Goal: Transaction & Acquisition: Purchase product/service

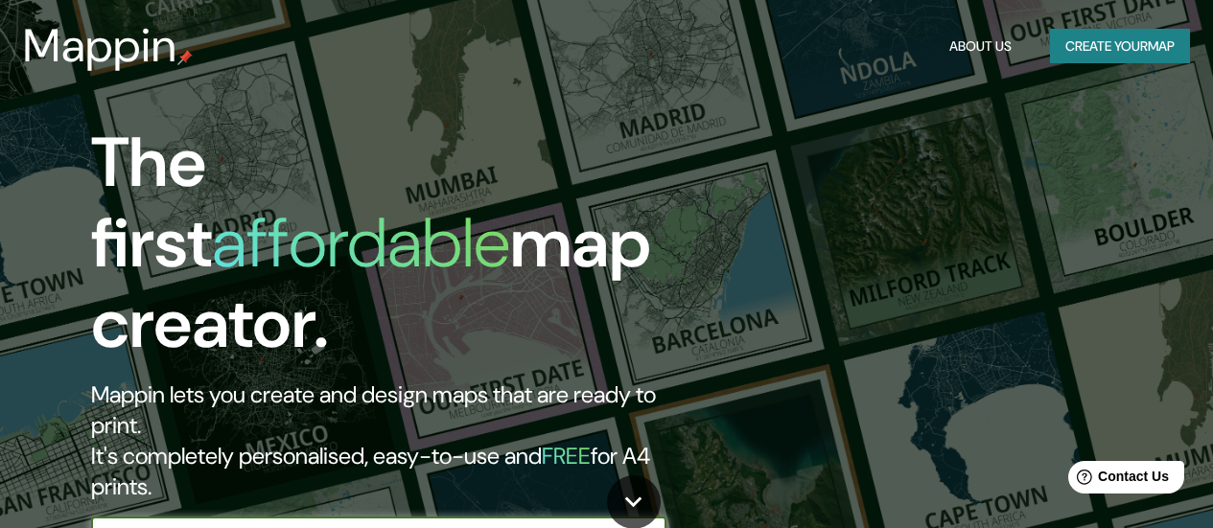
click at [653, 503] on icon "button" at bounding box center [647, 536] width 15 height 15
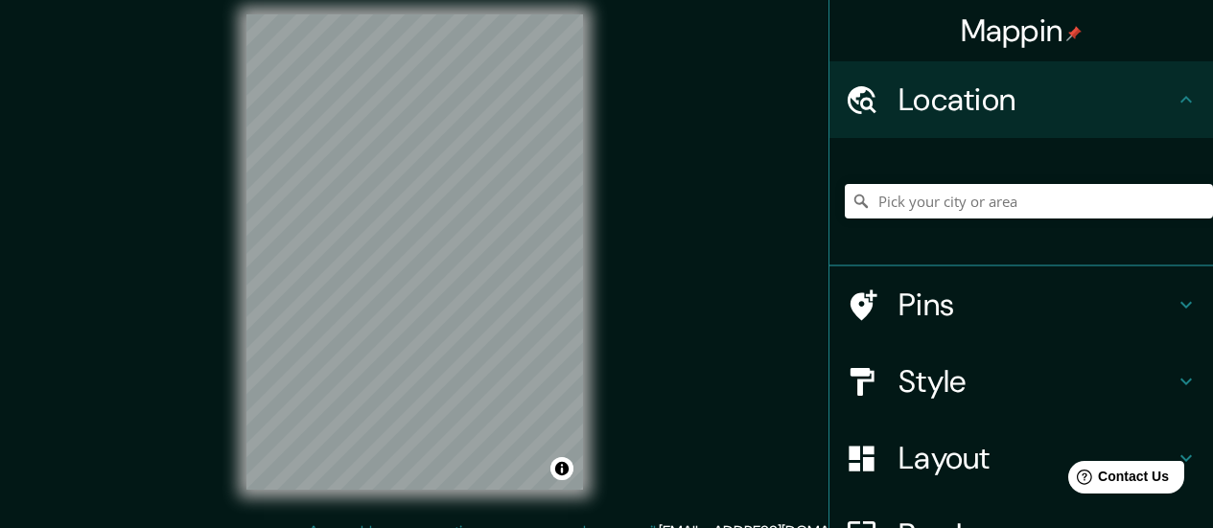
scroll to position [39, 0]
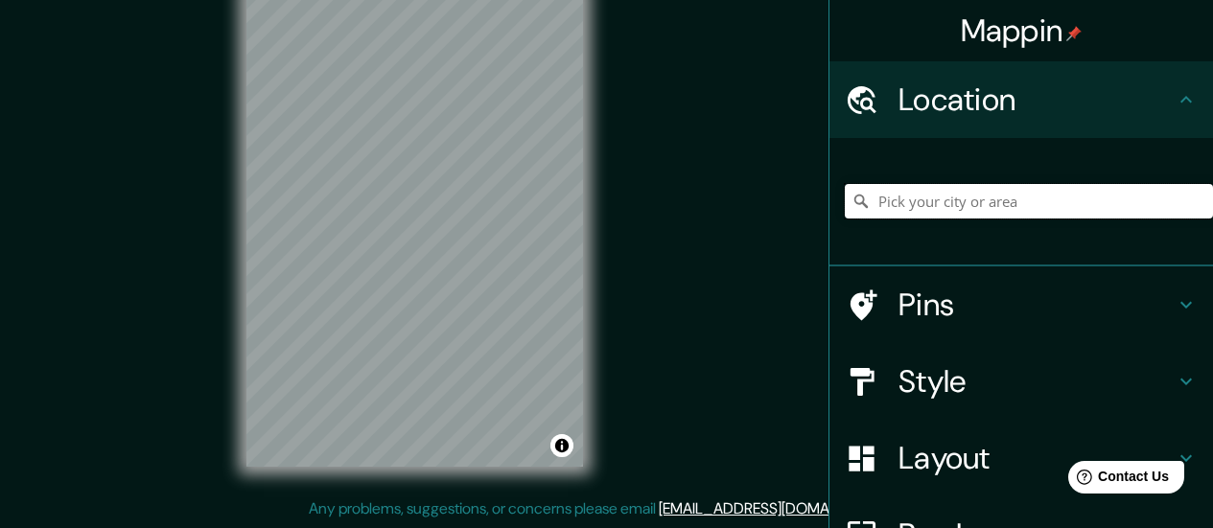
click at [887, 206] on input "Pick your city or area" at bounding box center [1029, 201] width 368 height 35
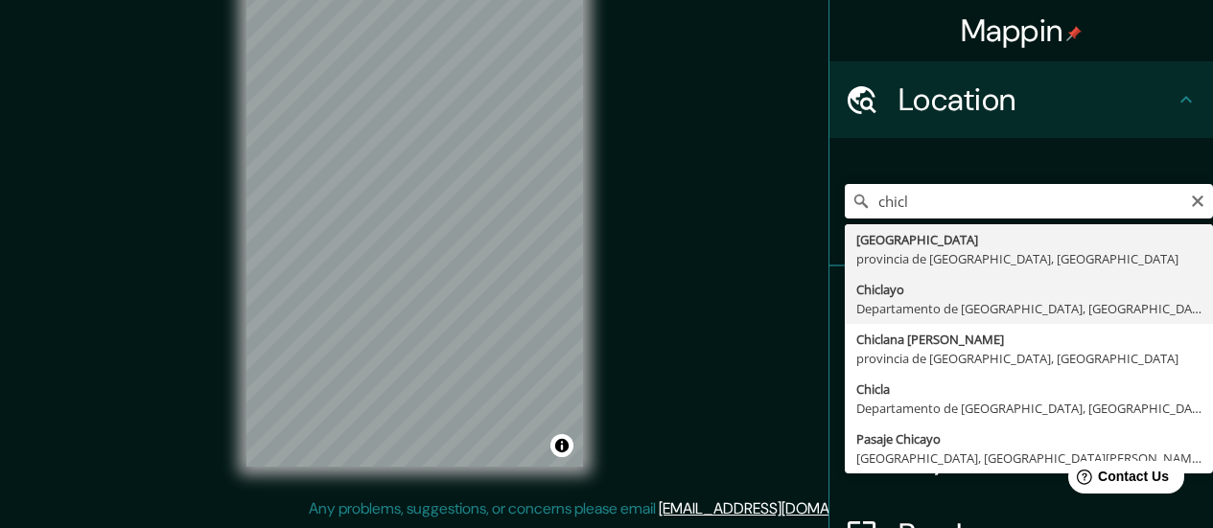
type input "Chiclayo, Departamento de [GEOGRAPHIC_DATA], [GEOGRAPHIC_DATA]"
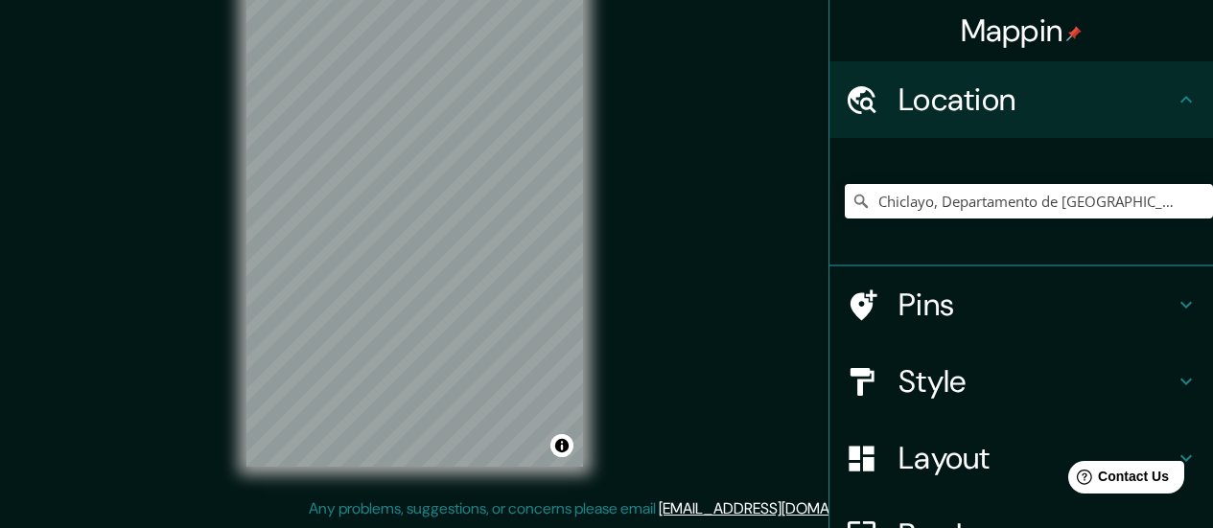
click at [970, 397] on h4 "Style" at bounding box center [1037, 381] width 276 height 38
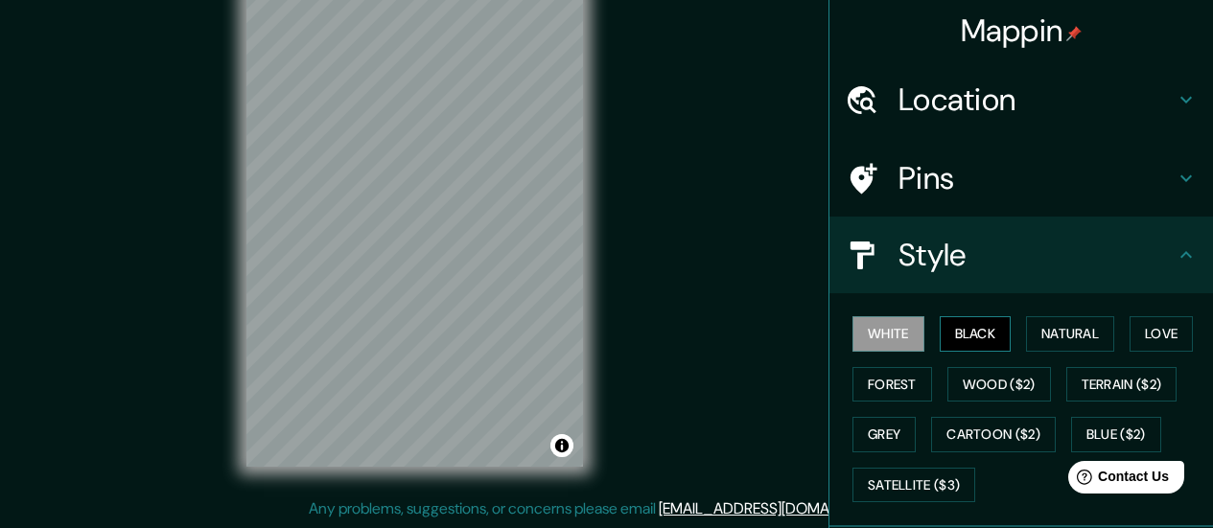
click at [977, 349] on button "Black" at bounding box center [976, 333] width 72 height 35
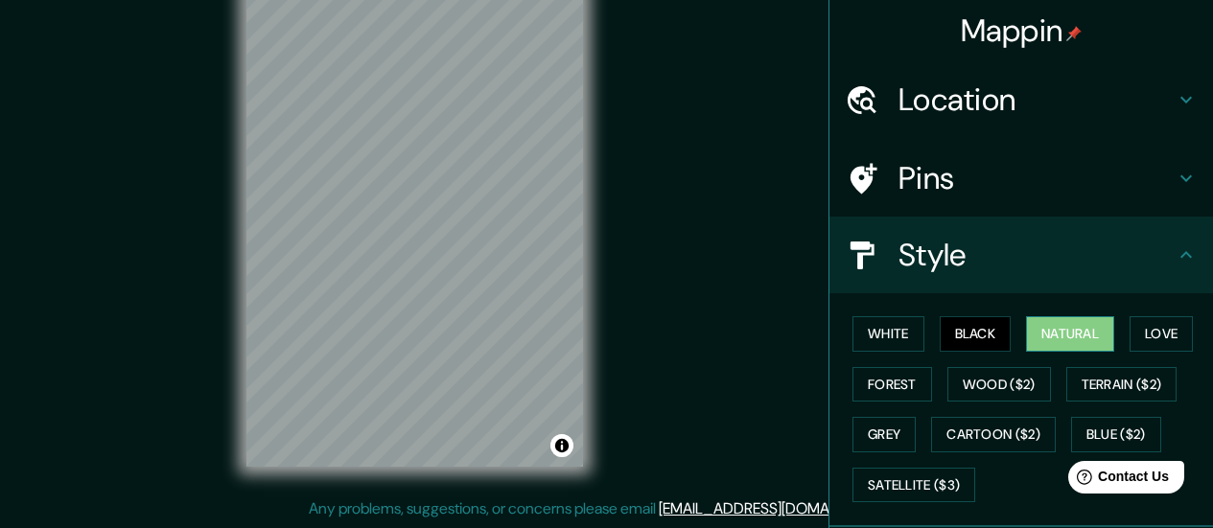
click at [994, 332] on button "Natural" at bounding box center [1070, 333] width 88 height 35
click at [994, 332] on button "Love" at bounding box center [1161, 333] width 63 height 35
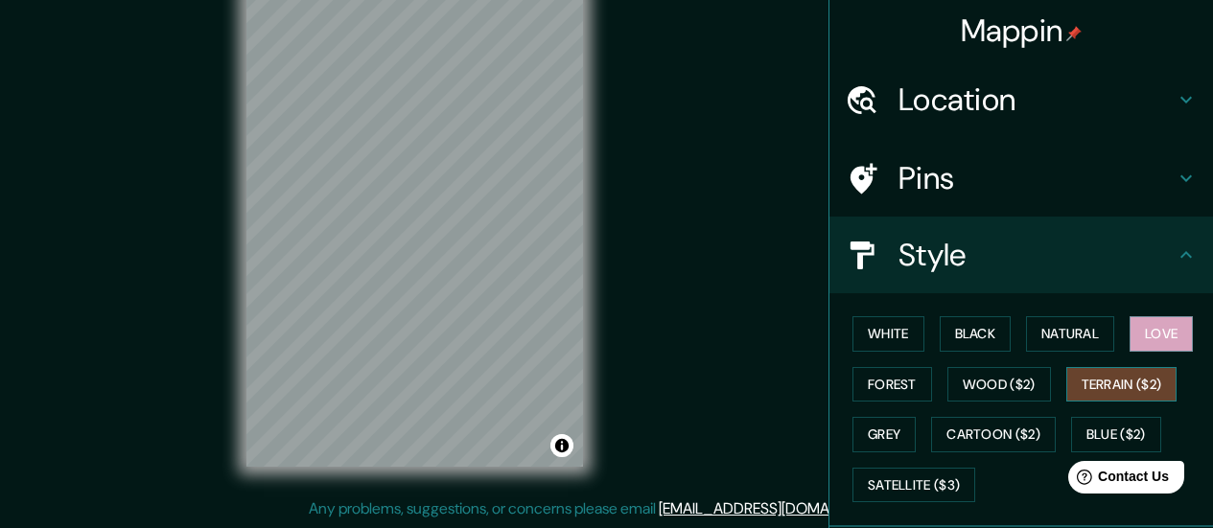
click at [994, 373] on button "Terrain ($2)" at bounding box center [1121, 384] width 111 height 35
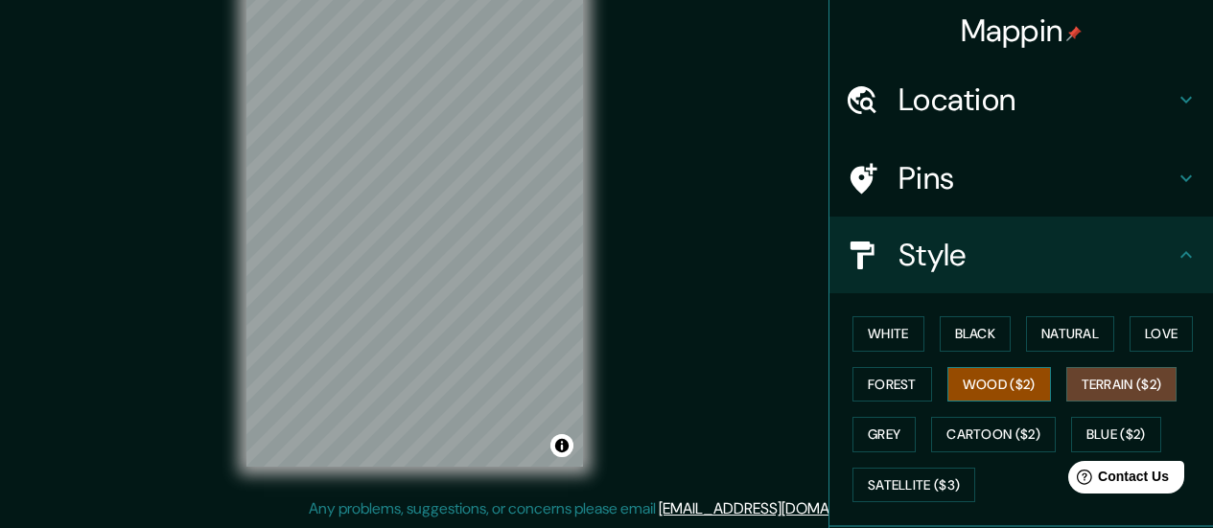
click at [975, 388] on button "Wood ($2)" at bounding box center [999, 384] width 104 height 35
click at [920, 377] on div "White Black Natural Love Forest Wood ($2) Terrain ($2) Grey Cartoon ($2) Blue (…" at bounding box center [1029, 409] width 368 height 201
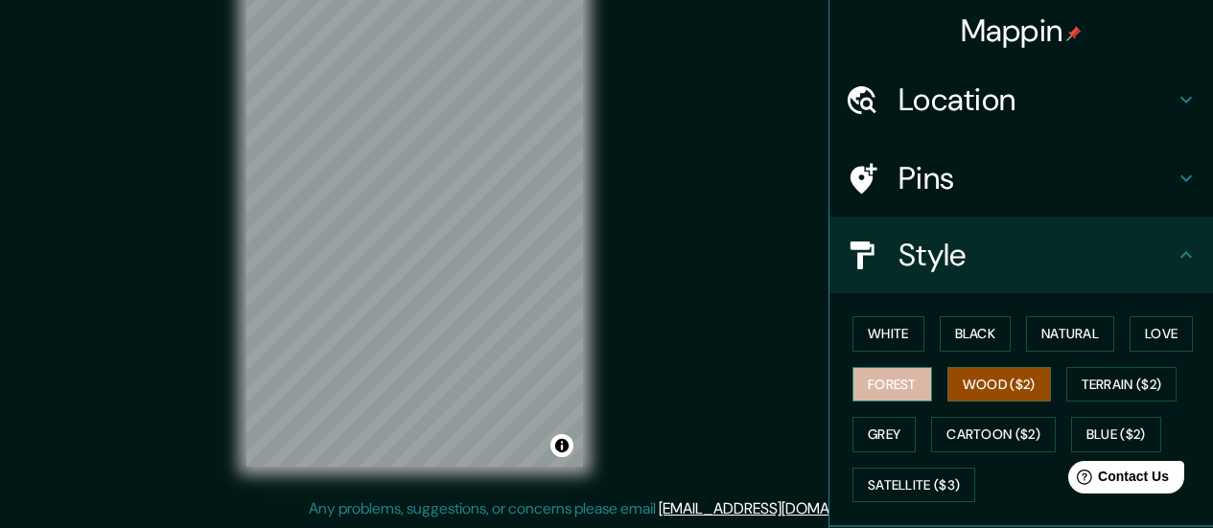
click at [898, 390] on button "Forest" at bounding box center [893, 384] width 80 height 35
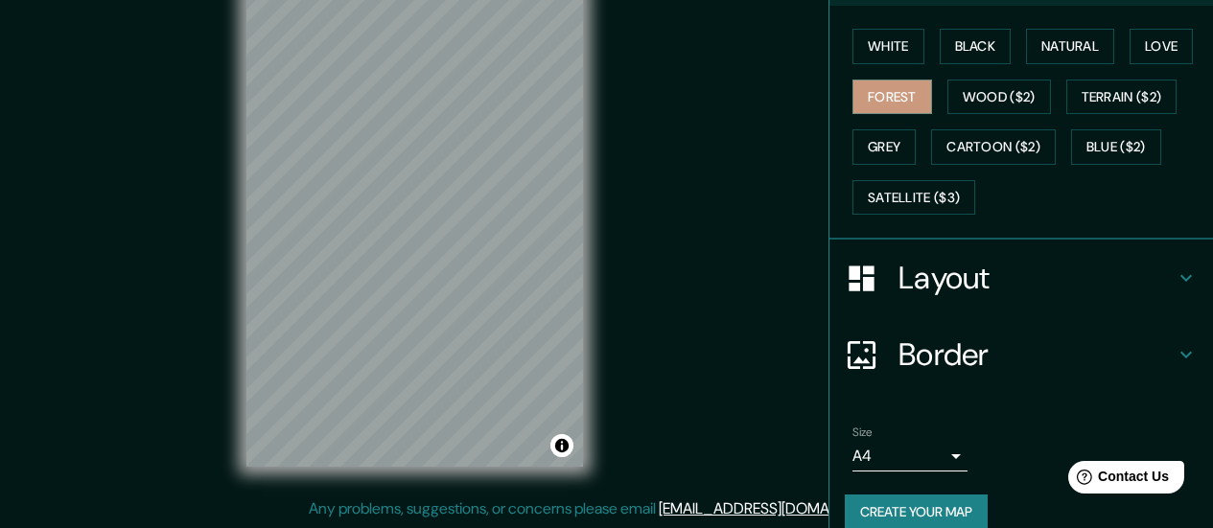
click at [994, 295] on h4 "Layout" at bounding box center [1037, 278] width 276 height 38
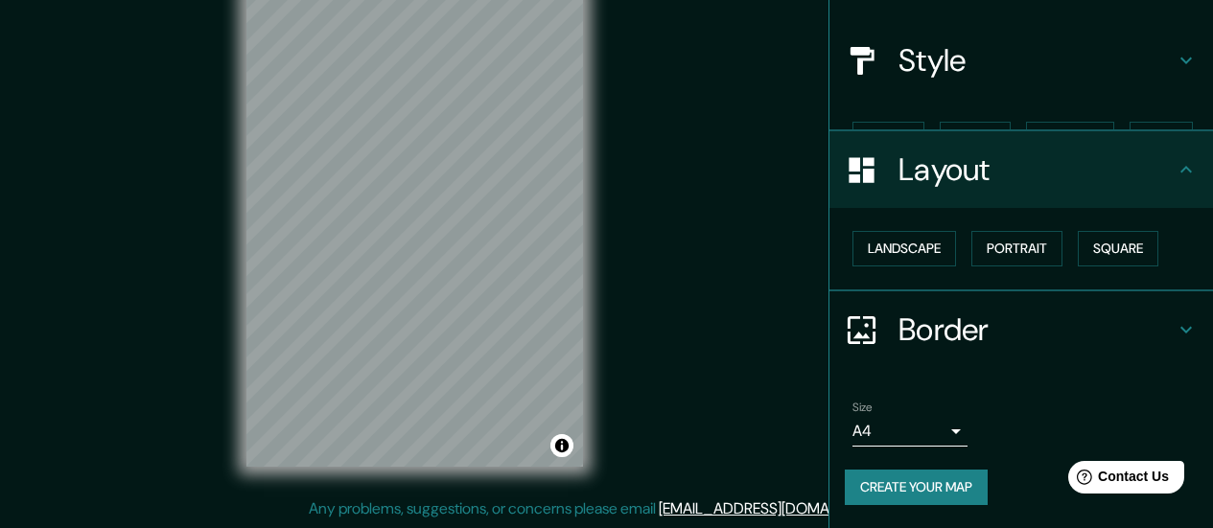
scroll to position [161, 0]
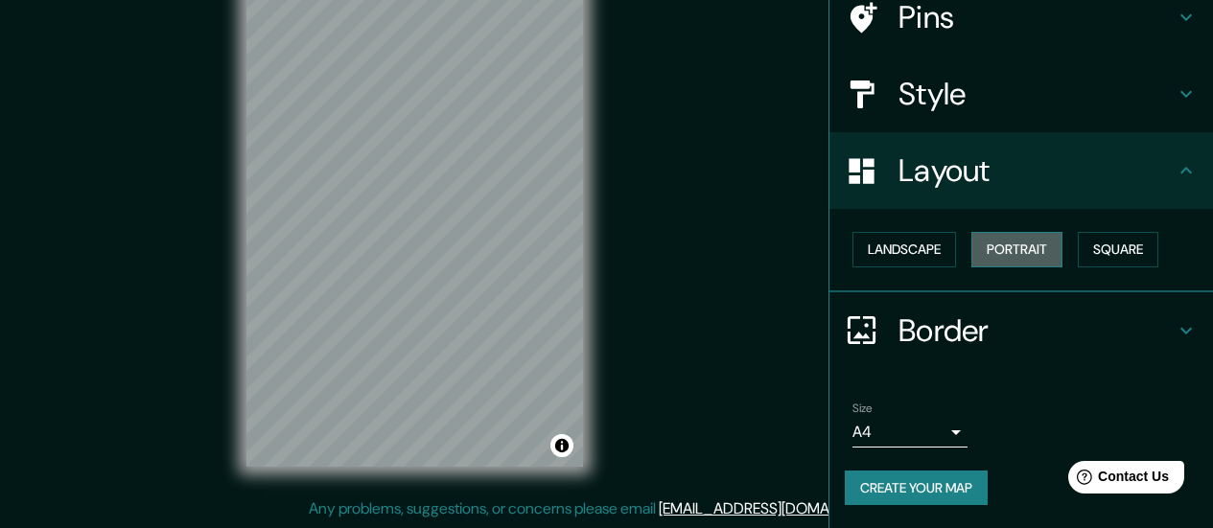
click at [985, 261] on button "Portrait" at bounding box center [1016, 249] width 91 height 35
click at [994, 250] on button "Square" at bounding box center [1118, 249] width 81 height 35
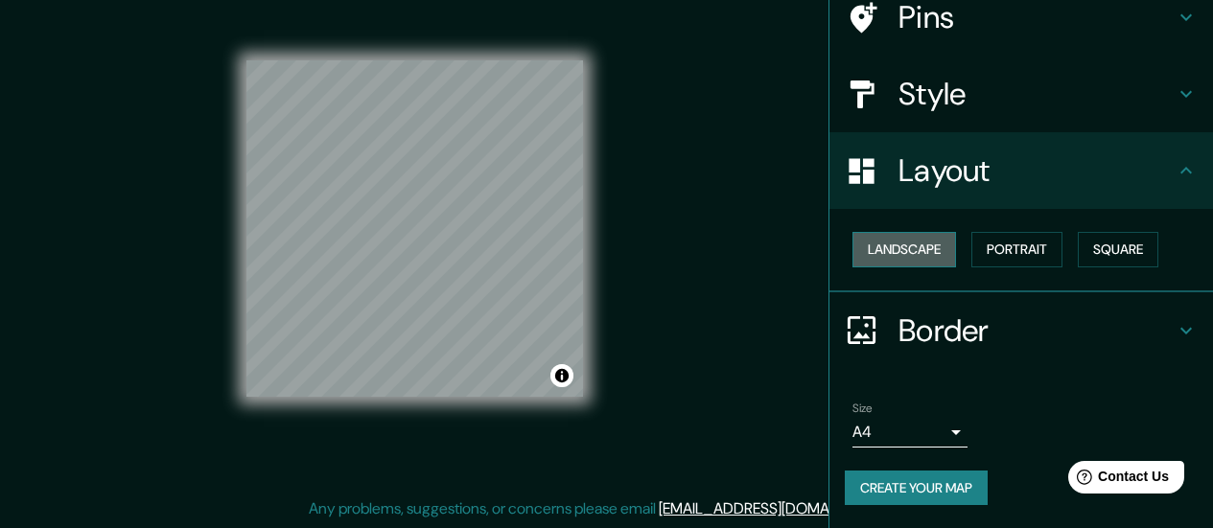
click at [894, 257] on button "Landscape" at bounding box center [905, 249] width 104 height 35
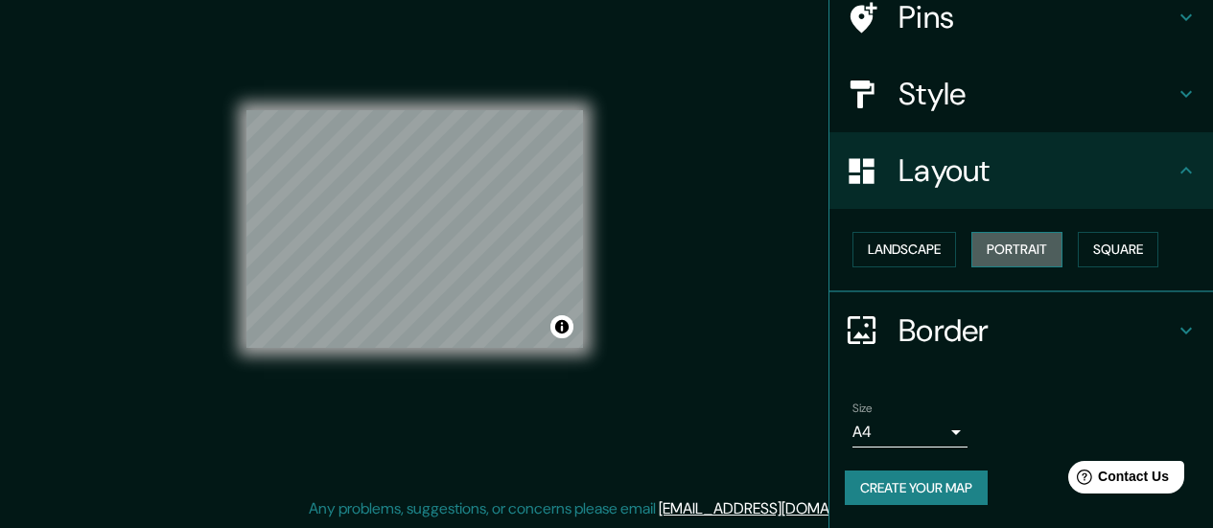
click at [994, 251] on button "Portrait" at bounding box center [1016, 249] width 91 height 35
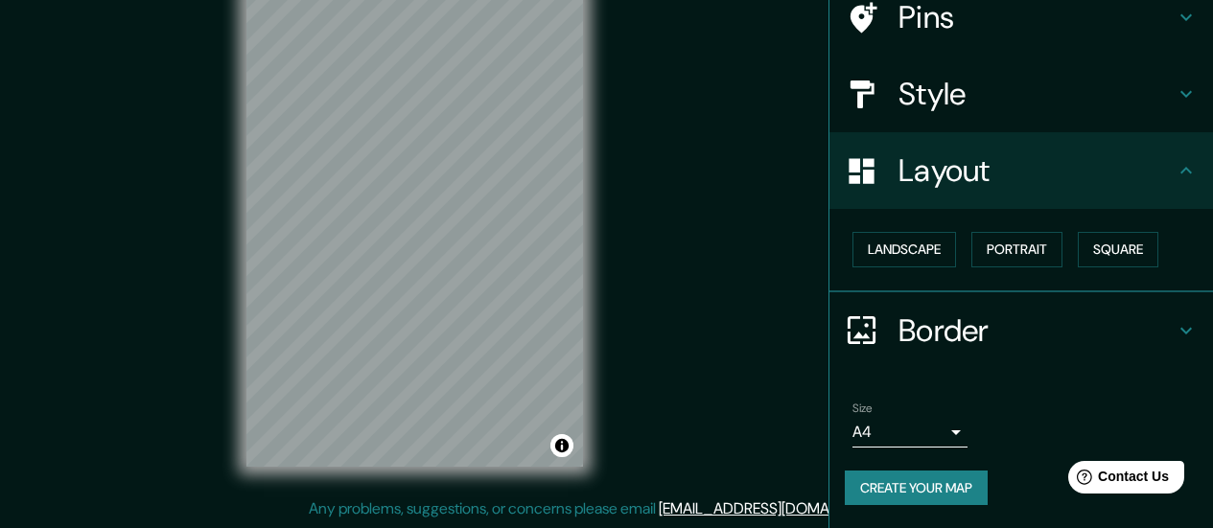
click at [949, 97] on h4 "Style" at bounding box center [1037, 94] width 276 height 38
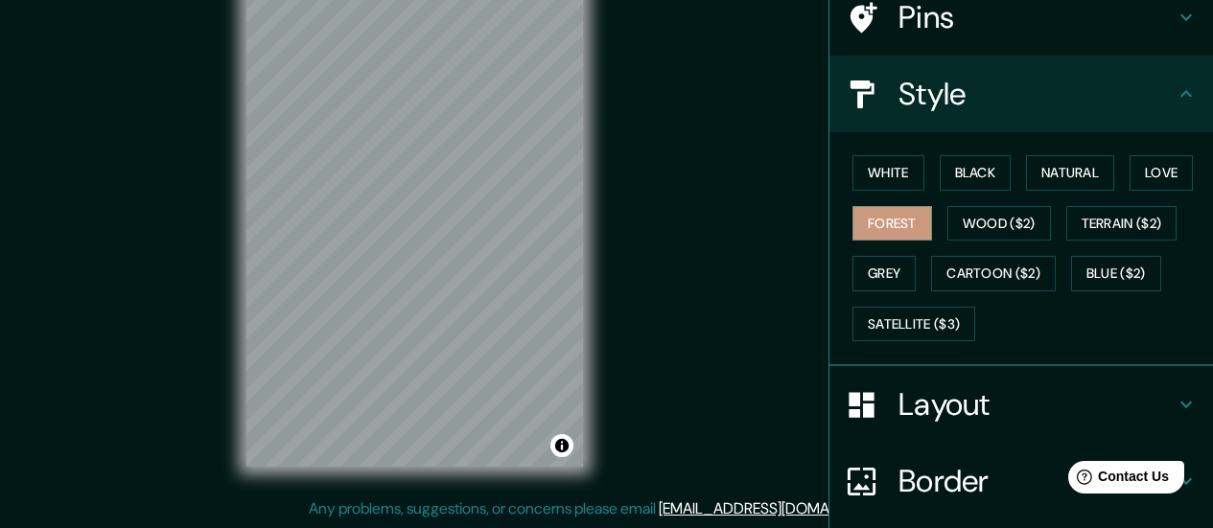
click at [966, 202] on div "White Black Natural Love Forest Wood ($2) Terrain ($2) Grey Cartoon ($2) Blue (…" at bounding box center [1029, 248] width 368 height 201
click at [978, 218] on button "Wood ($2)" at bounding box center [999, 223] width 104 height 35
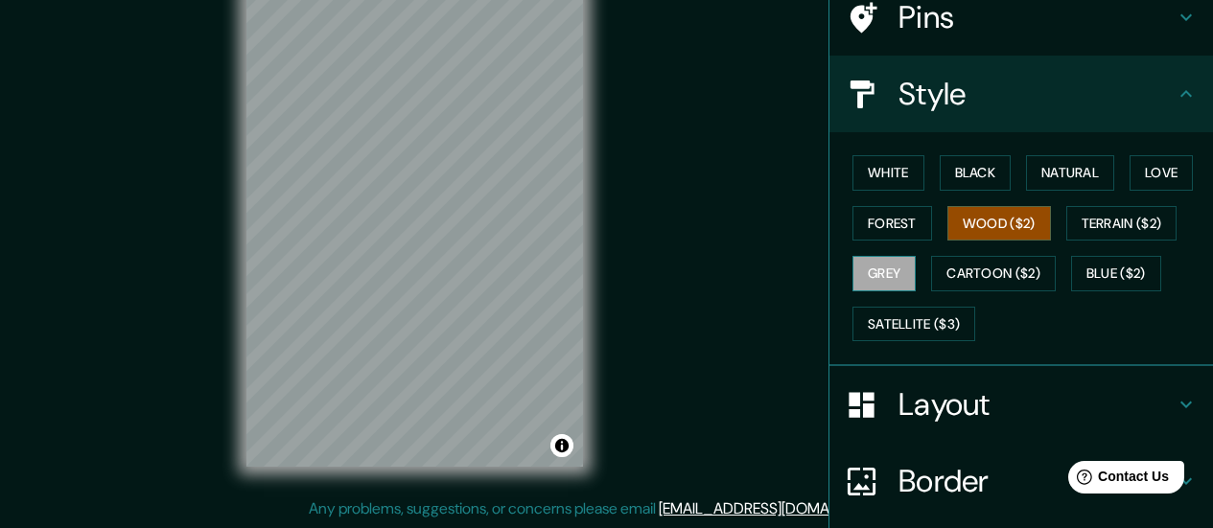
click at [882, 284] on button "Grey" at bounding box center [884, 273] width 63 height 35
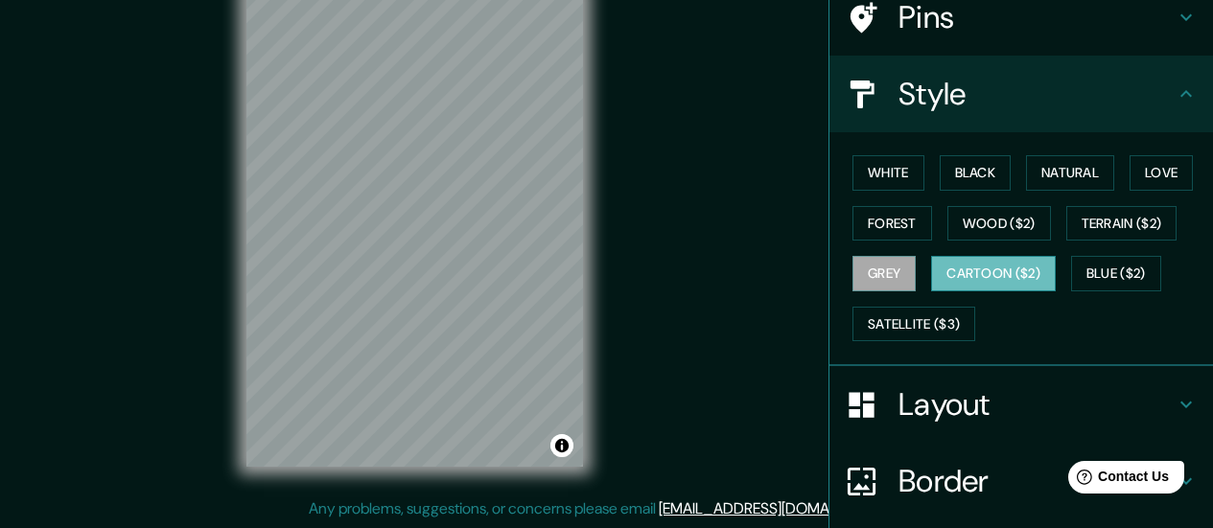
click at [970, 282] on button "Cartoon ($2)" at bounding box center [993, 273] width 125 height 35
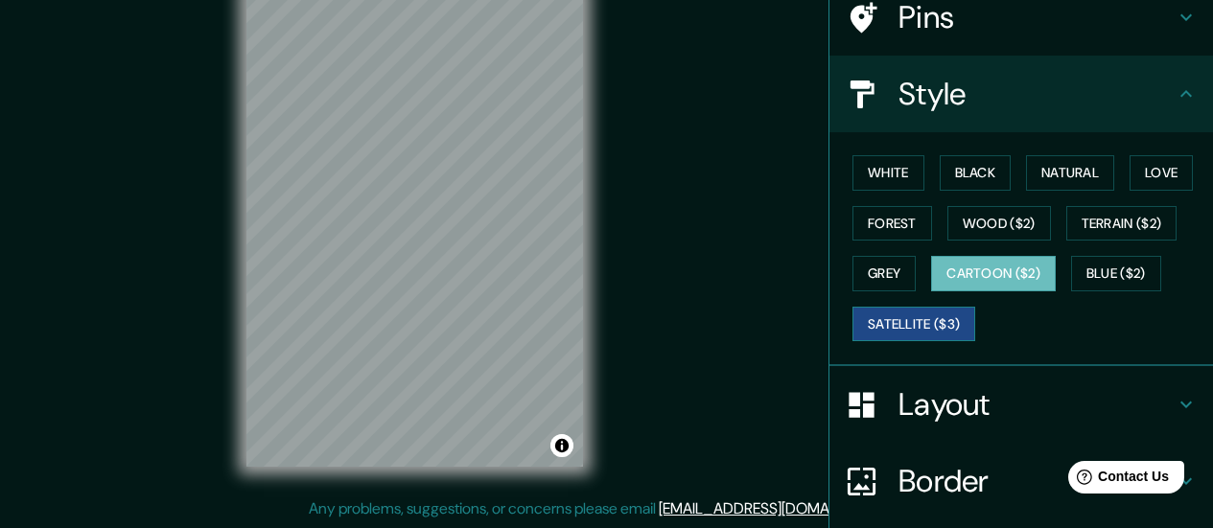
click at [932, 316] on button "Satellite ($3)" at bounding box center [914, 324] width 123 height 35
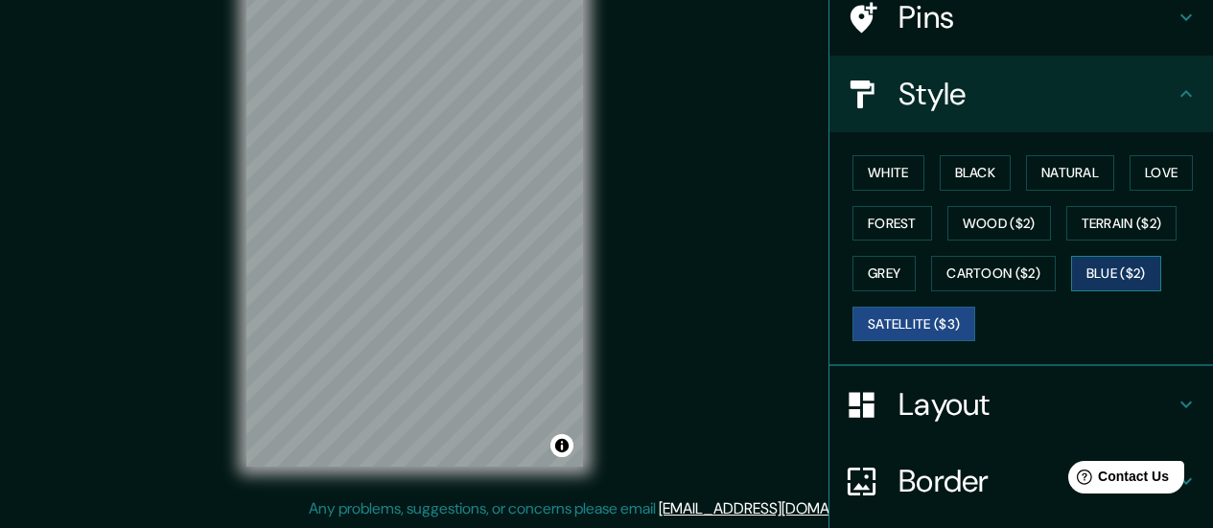
click at [994, 259] on button "Blue ($2)" at bounding box center [1116, 273] width 90 height 35
click at [994, 204] on div "White Black Natural Love Forest Wood ($2) Terrain ($2) Grey Cartoon ($2) Blue (…" at bounding box center [1029, 248] width 368 height 201
click at [994, 241] on div "White Black Natural Love Forest Wood ($2) Terrain ($2) Grey Cartoon ($2) Blue (…" at bounding box center [1029, 248] width 368 height 201
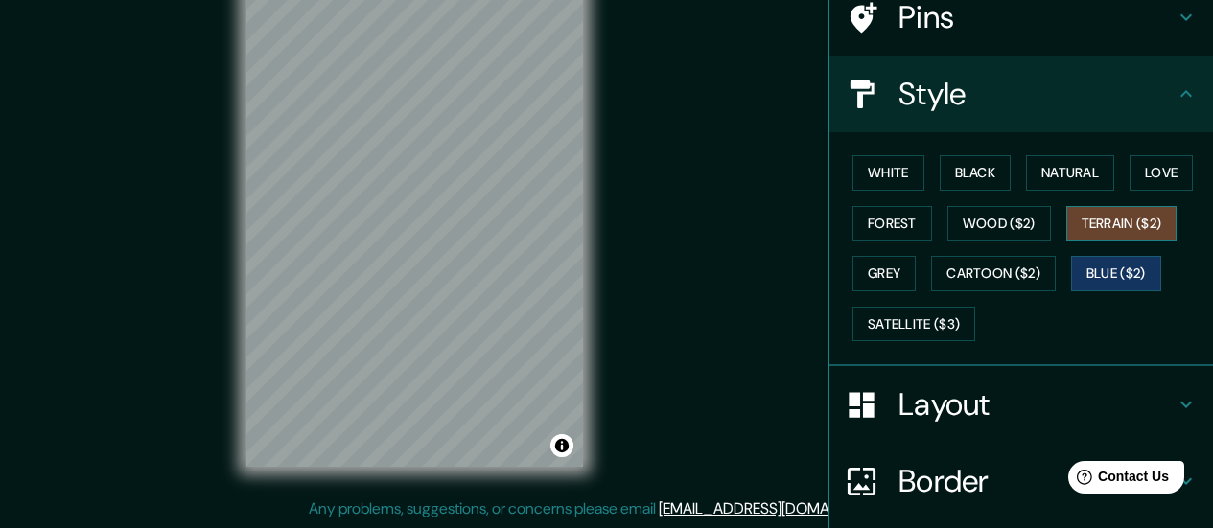
click at [994, 228] on button "Terrain ($2)" at bounding box center [1121, 223] width 111 height 35
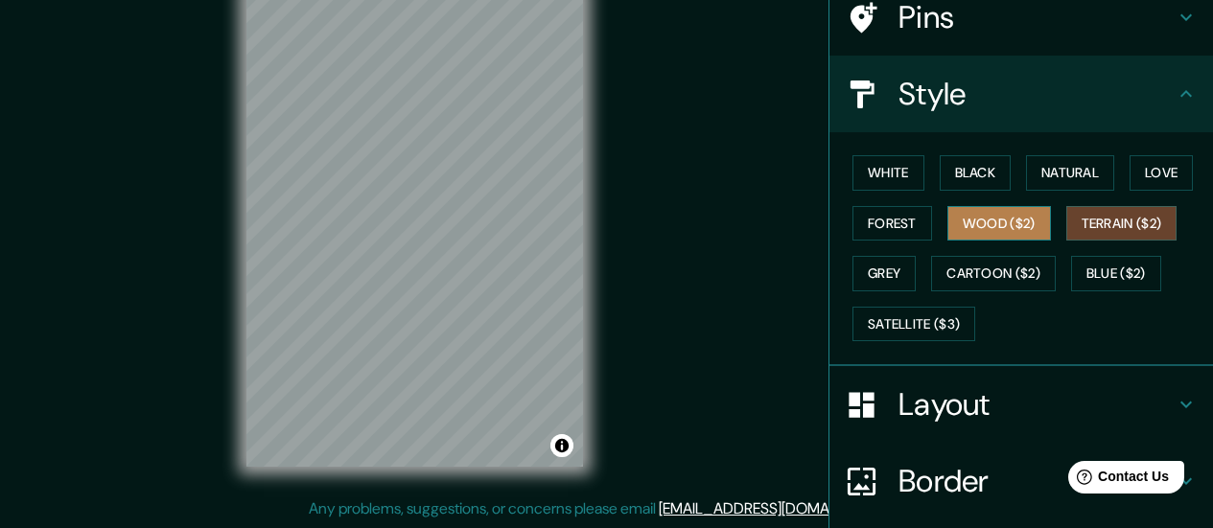
click at [960, 222] on button "Wood ($2)" at bounding box center [999, 223] width 104 height 35
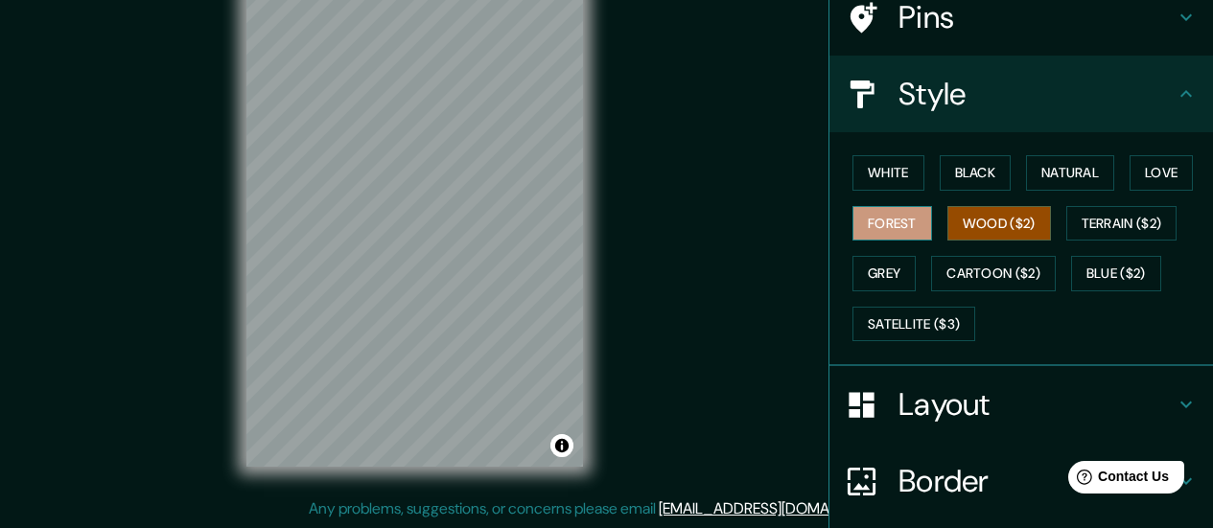
click at [878, 234] on button "Forest" at bounding box center [893, 223] width 80 height 35
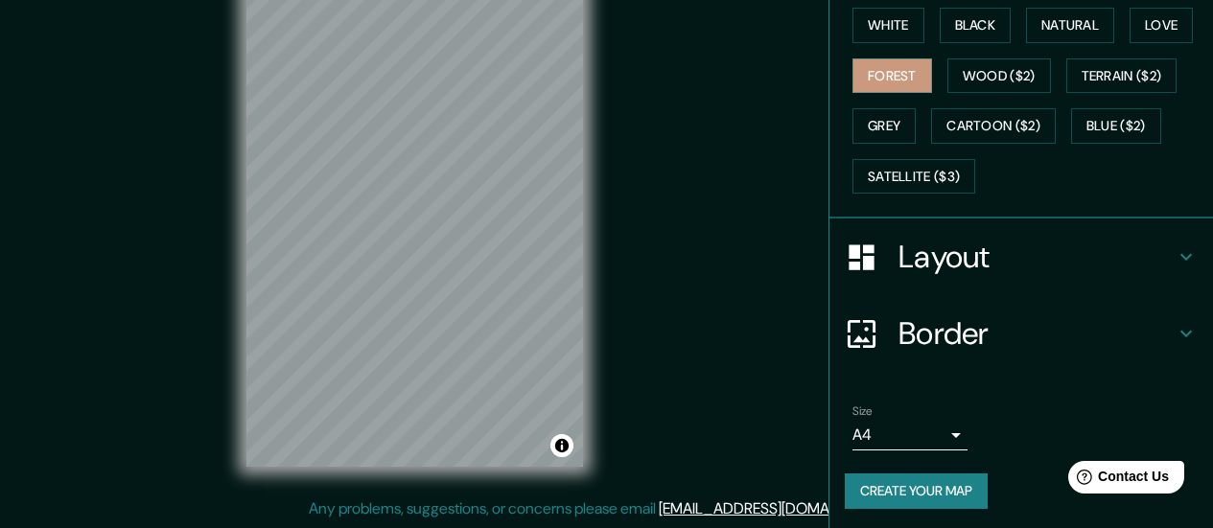
scroll to position [312, 0]
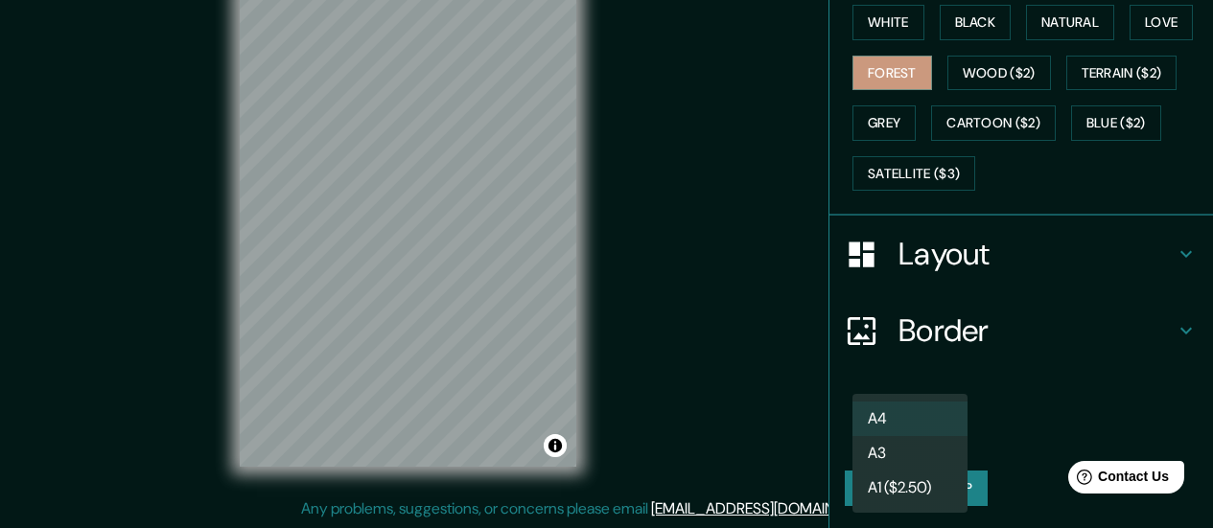
click at [897, 427] on body "Mappin Location [GEOGRAPHIC_DATA], [GEOGRAPHIC_DATA], [GEOGRAPHIC_DATA] Pins St…" at bounding box center [606, 225] width 1213 height 528
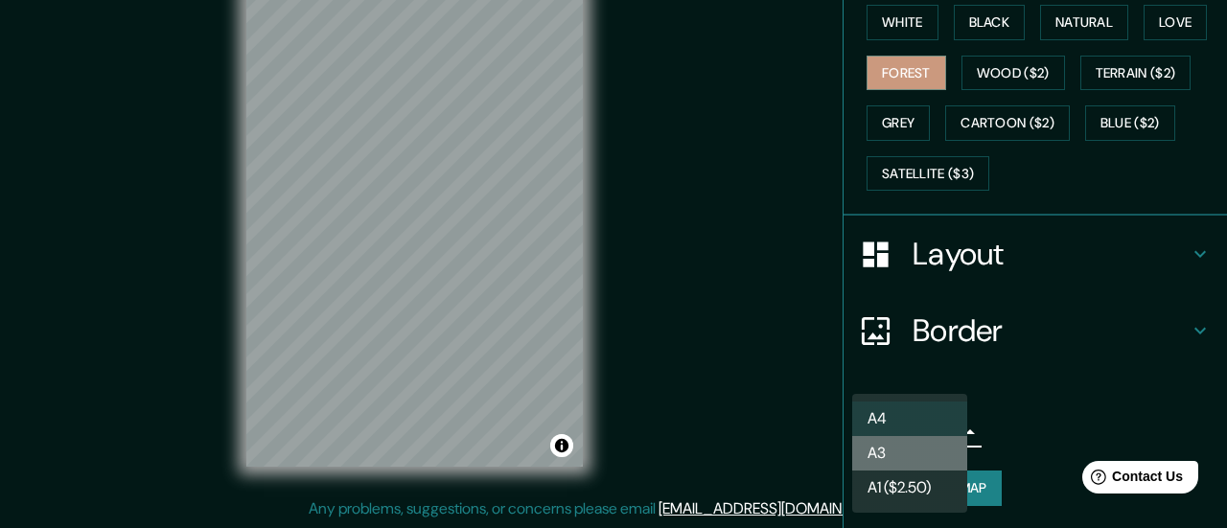
click at [915, 450] on li "A3" at bounding box center [910, 453] width 115 height 35
type input "a4"
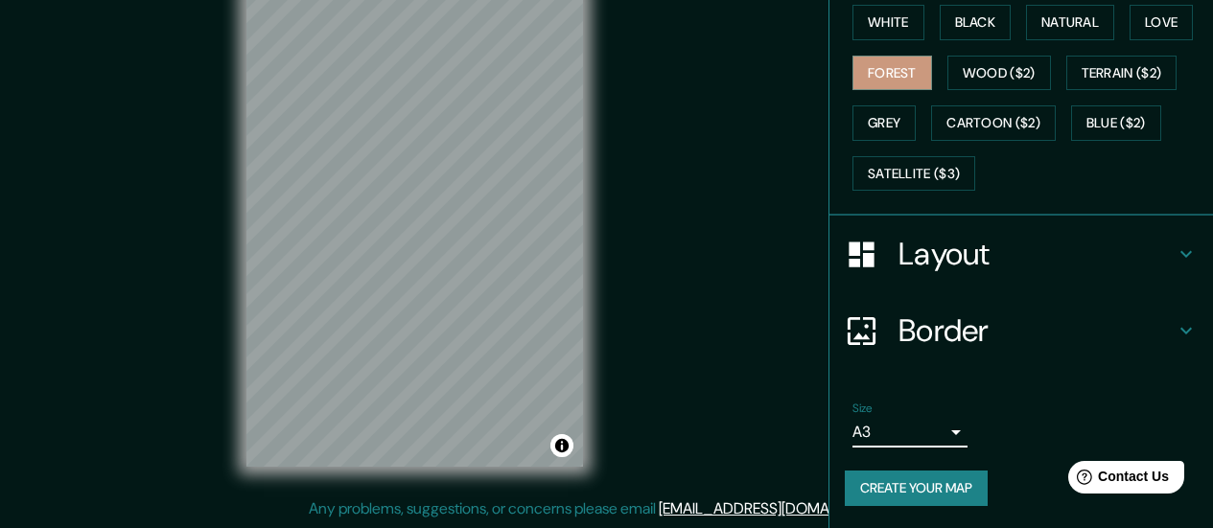
click at [994, 333] on h4 "Border" at bounding box center [1037, 331] width 276 height 38
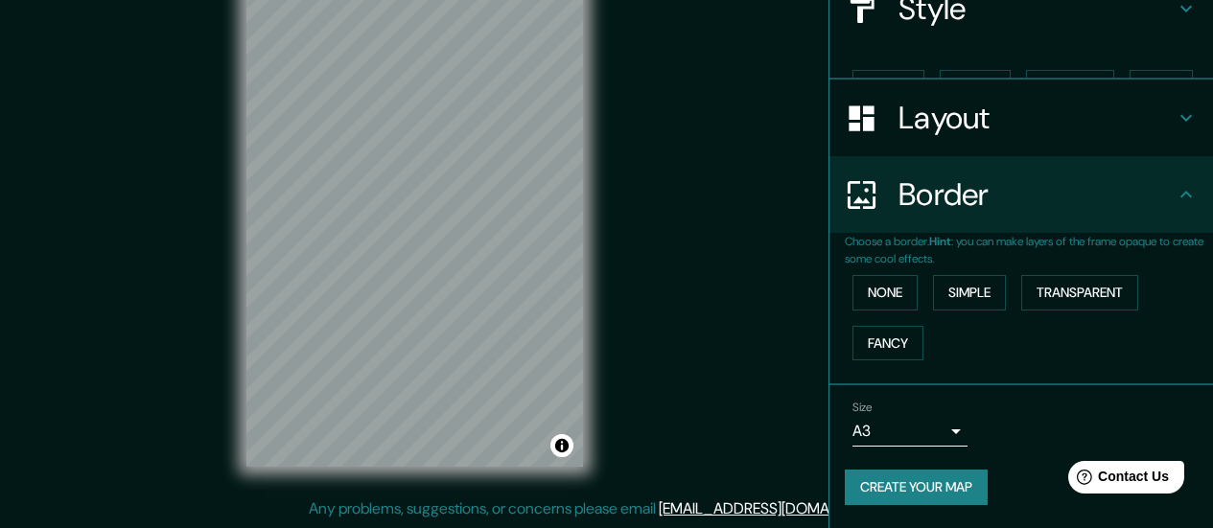
scroll to position [213, 0]
click at [994, 295] on button "Transparent" at bounding box center [1079, 293] width 117 height 35
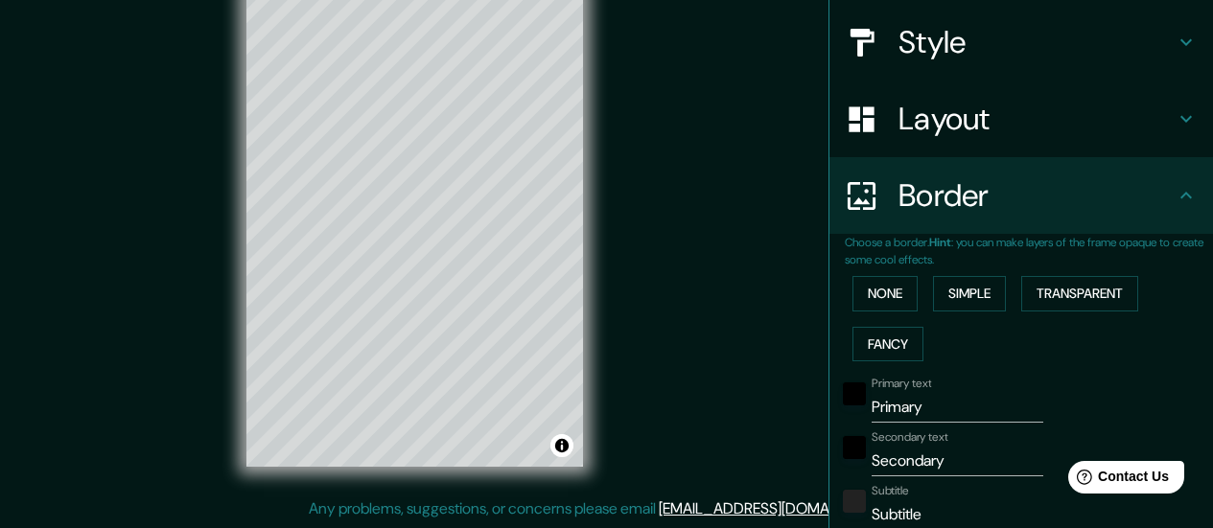
click at [892, 311] on div "None Simple Transparent Fancy" at bounding box center [1029, 319] width 368 height 101
click at [882, 295] on button "None" at bounding box center [885, 293] width 65 height 35
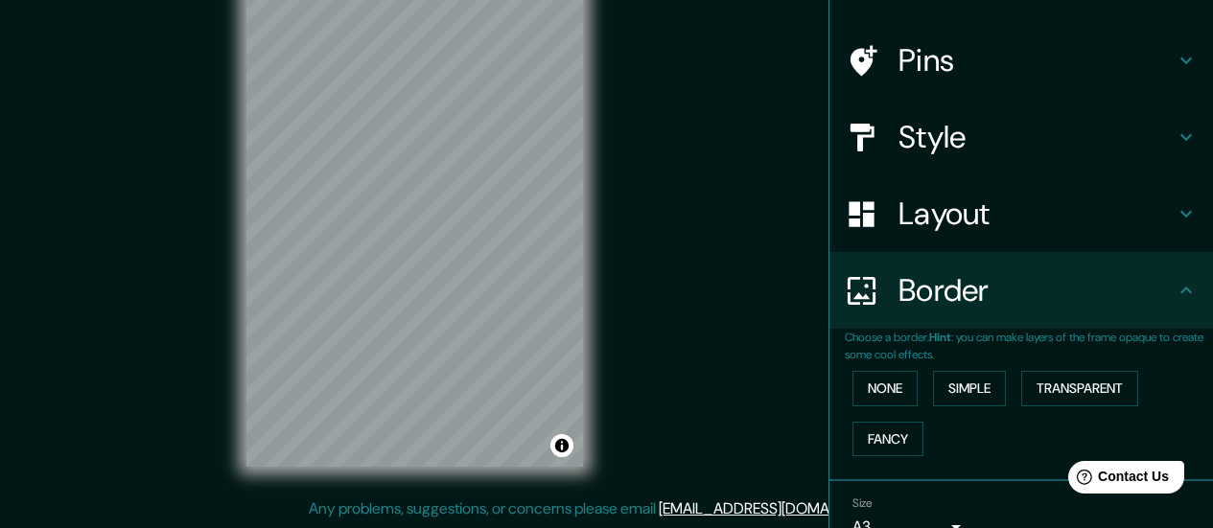
scroll to position [117, 0]
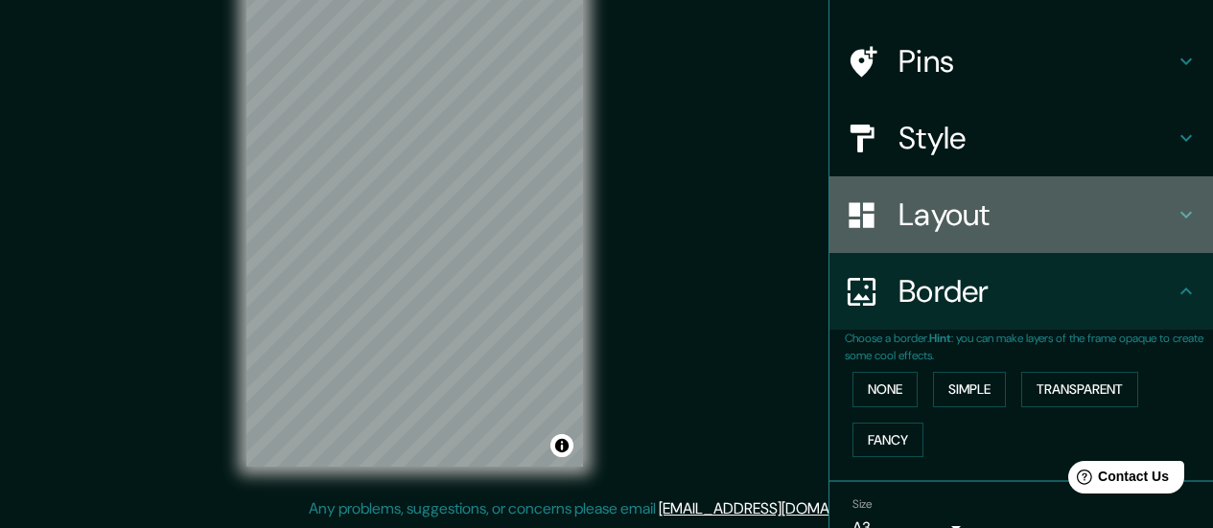
click at [934, 199] on h4 "Layout" at bounding box center [1037, 215] width 276 height 38
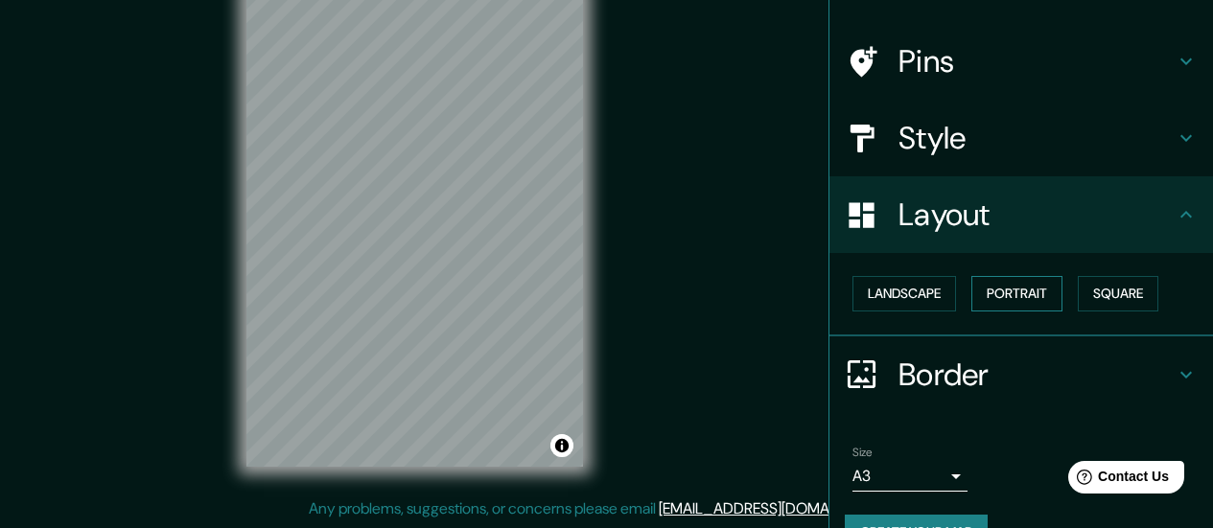
click at [992, 296] on button "Portrait" at bounding box center [1016, 293] width 91 height 35
click at [994, 284] on button "Square" at bounding box center [1118, 293] width 81 height 35
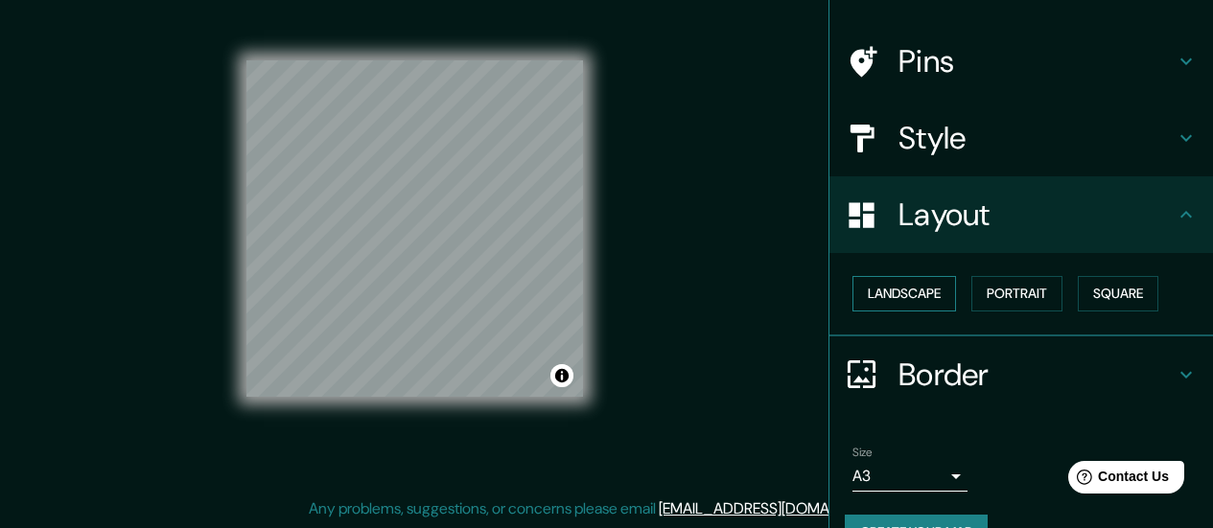
click at [908, 302] on button "Landscape" at bounding box center [905, 293] width 104 height 35
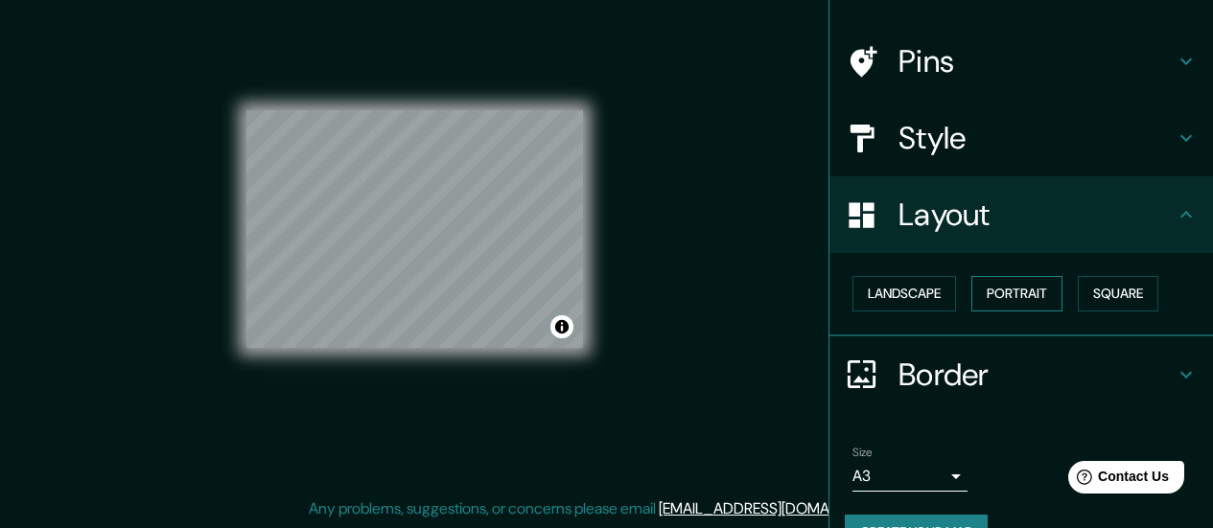
click at [994, 280] on button "Portrait" at bounding box center [1016, 293] width 91 height 35
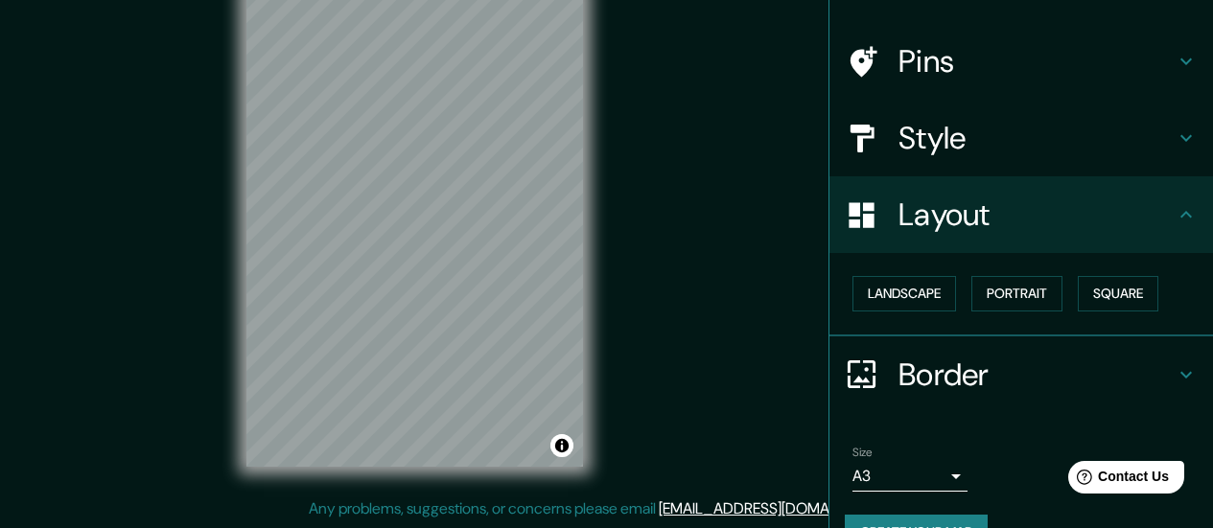
click at [994, 152] on h4 "Style" at bounding box center [1037, 138] width 276 height 38
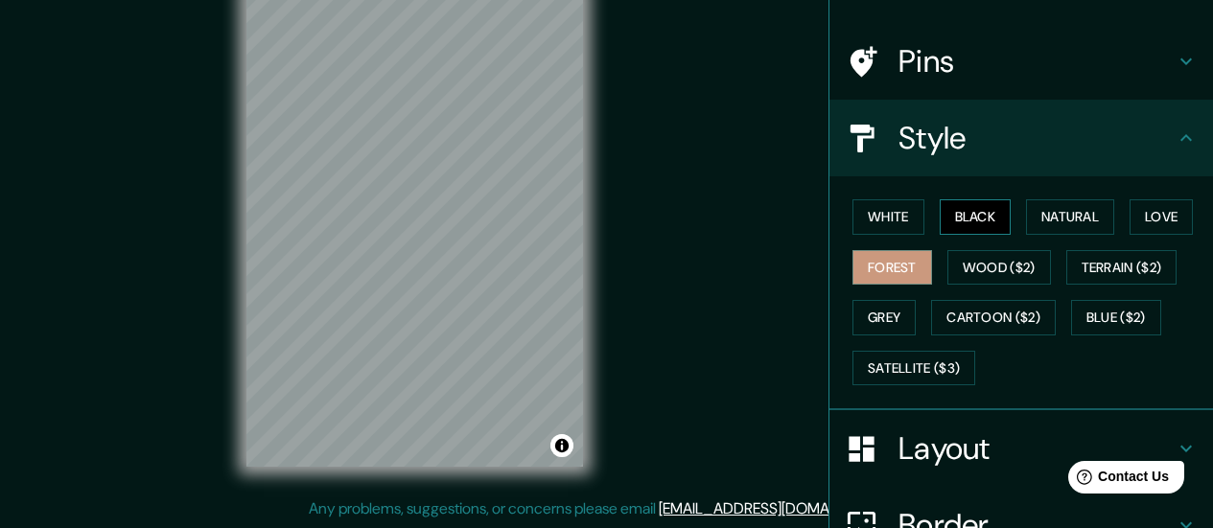
click at [946, 223] on button "Black" at bounding box center [976, 216] width 72 height 35
click at [994, 208] on button "Natural" at bounding box center [1070, 216] width 88 height 35
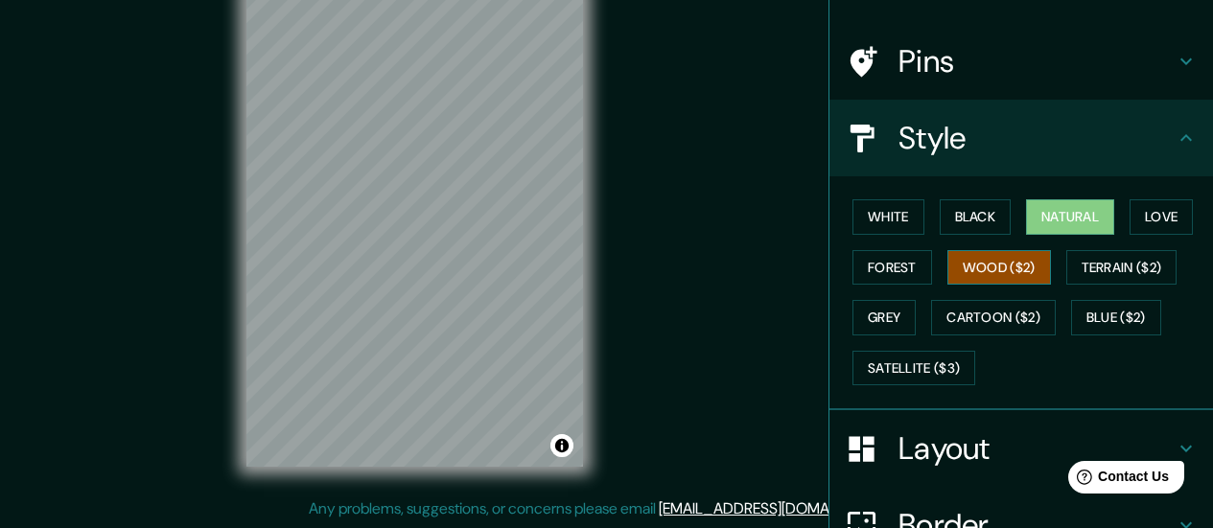
click at [994, 261] on button "Wood ($2)" at bounding box center [999, 267] width 104 height 35
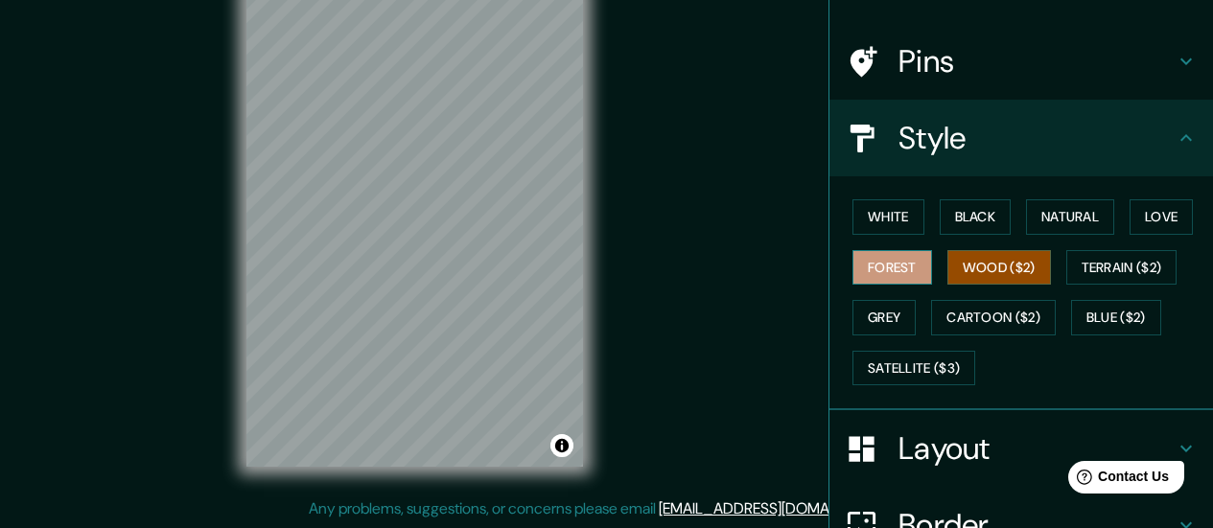
click at [890, 268] on button "Forest" at bounding box center [893, 267] width 80 height 35
click at [994, 216] on div "White Black Natural Love Forest Wood ($2) Terrain ($2) Grey Cartoon ($2) Blue (…" at bounding box center [1029, 292] width 368 height 201
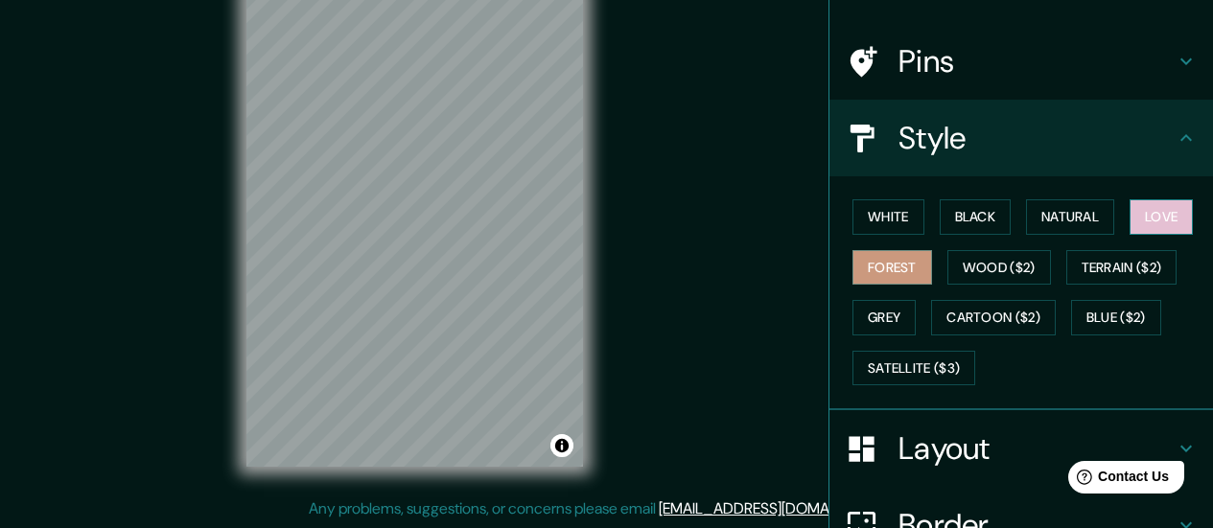
click at [994, 213] on button "Love" at bounding box center [1161, 216] width 63 height 35
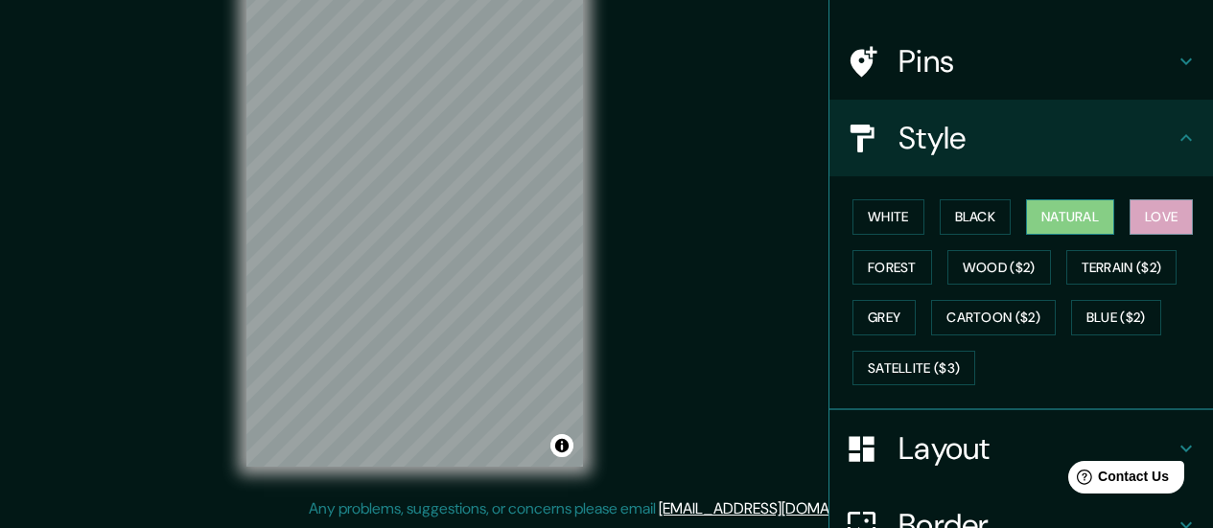
click at [994, 221] on button "Natural" at bounding box center [1070, 216] width 88 height 35
